Goal: Contribute content: Add original content to the website for others to see

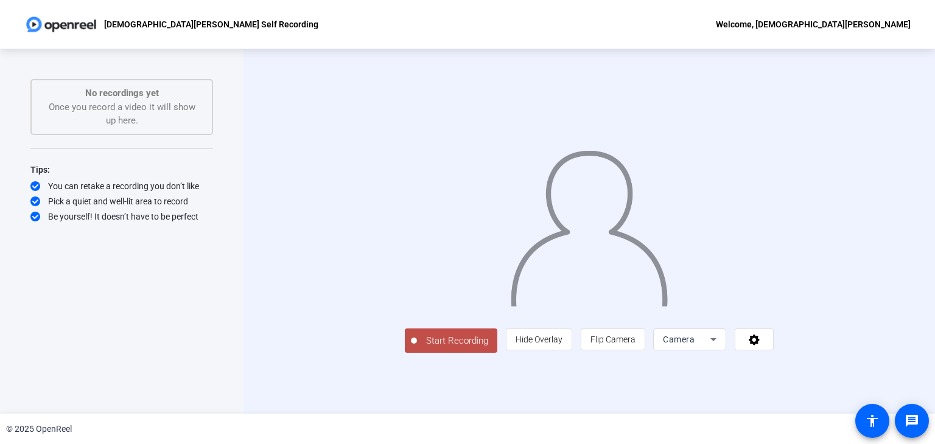
click at [774, 317] on div at bounding box center [589, 214] width 369 height 208
click at [405, 315] on div at bounding box center [589, 214] width 369 height 208
click at [510, 267] on img at bounding box center [589, 224] width 159 height 166
click at [417, 348] on span "Start Recording" at bounding box center [457, 341] width 80 height 14
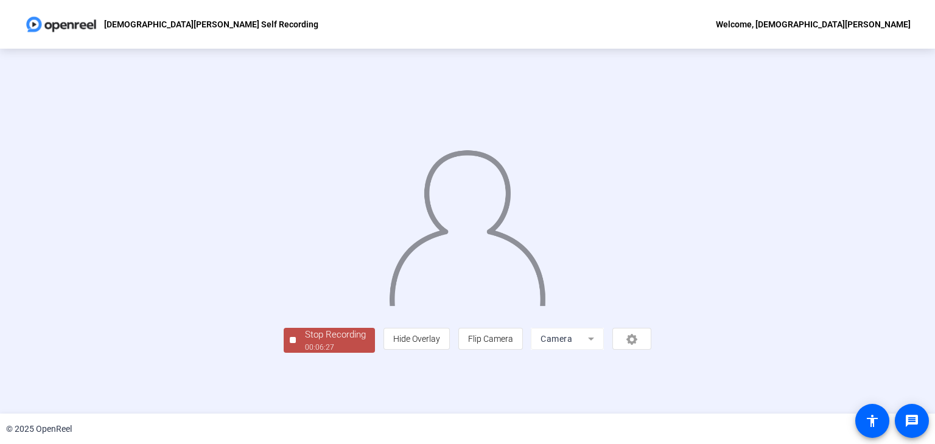
scroll to position [37, 0]
click at [305, 342] on div "Stop Recording" at bounding box center [335, 335] width 61 height 14
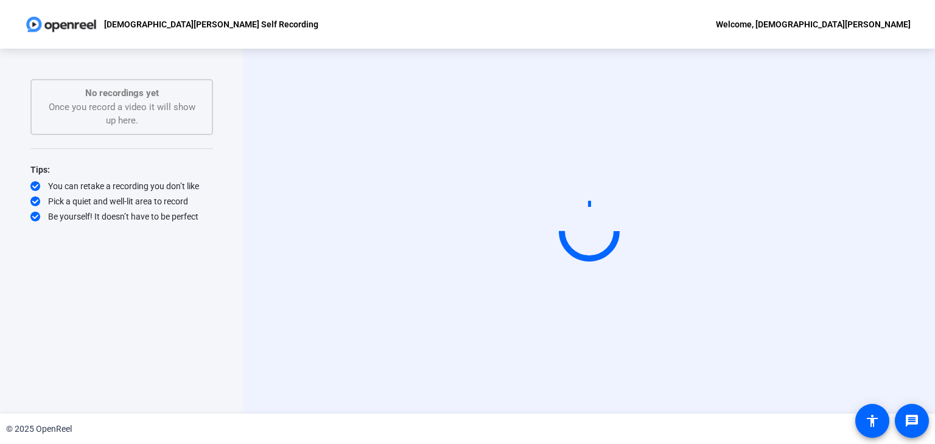
scroll to position [0, 0]
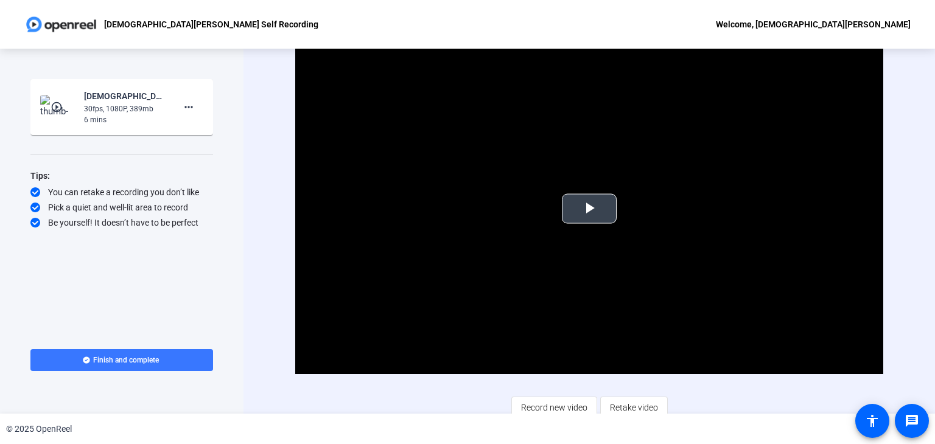
click at [589, 209] on span "Video Player" at bounding box center [589, 209] width 0 height 0
click at [390, 242] on video "Video Player" at bounding box center [589, 209] width 588 height 331
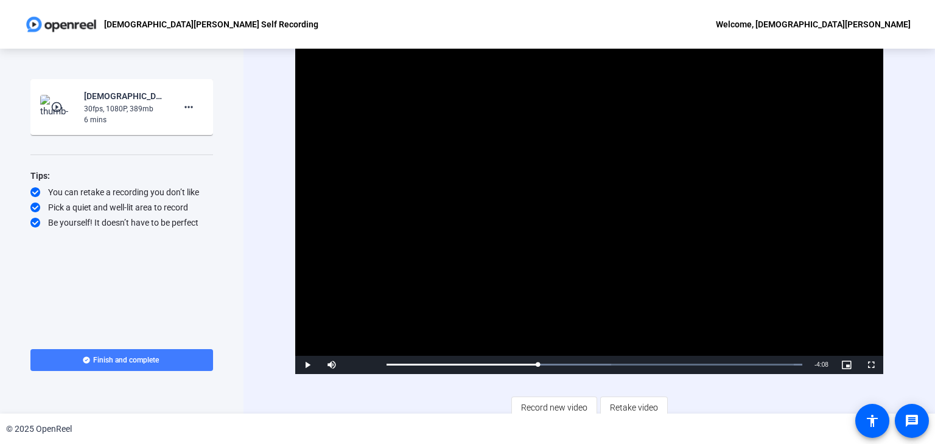
click at [139, 359] on span "Finish and complete" at bounding box center [126, 361] width 66 height 10
